Goal: Check status: Check status

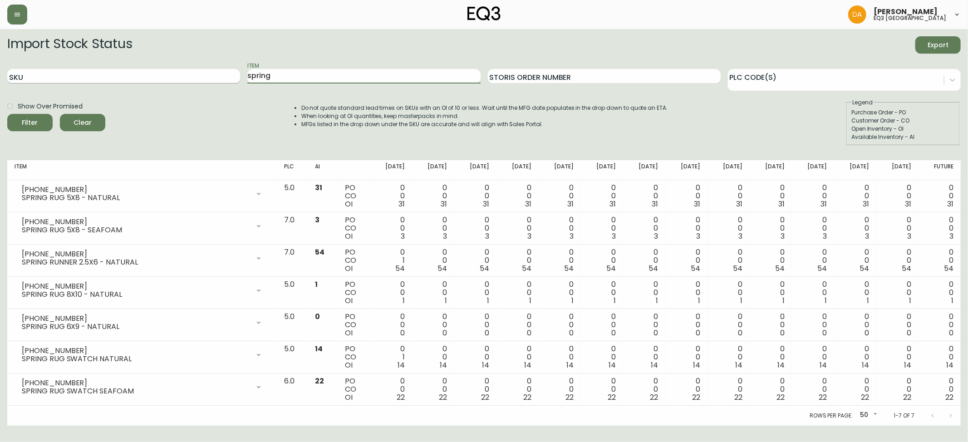
click at [171, 82] on div "SKU Item spring Storis Order Number PLC Code(s)" at bounding box center [483, 76] width 953 height 29
click at [159, 74] on input "SKU" at bounding box center [123, 76] width 233 height 15
paste input "[PHONE_NUMBER]"
type input "[PHONE_NUMBER]"
click at [7, 114] on button "Filter" at bounding box center [29, 122] width 45 height 17
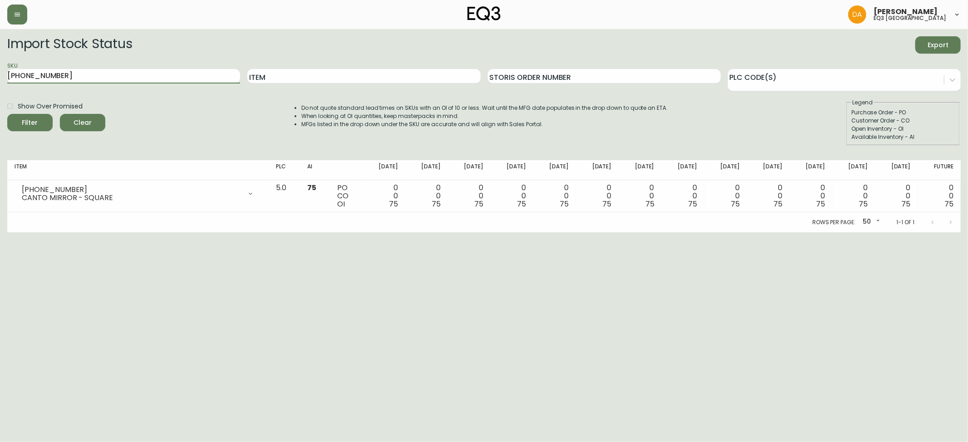
drag, startPoint x: 57, startPoint y: 78, endPoint x: 0, endPoint y: 88, distance: 57.5
click at [0, 88] on main "Import Stock Status Export SKU [PHONE_NUMBER] Item Storis Order Number PLC Code…" at bounding box center [484, 130] width 968 height 203
click at [21, 232] on html "[PERSON_NAME] eq3 calgary Import Stock Status Export SKU [PHONE_NUMBER] Item St…" at bounding box center [484, 116] width 968 height 232
